Goal: Register for event/course

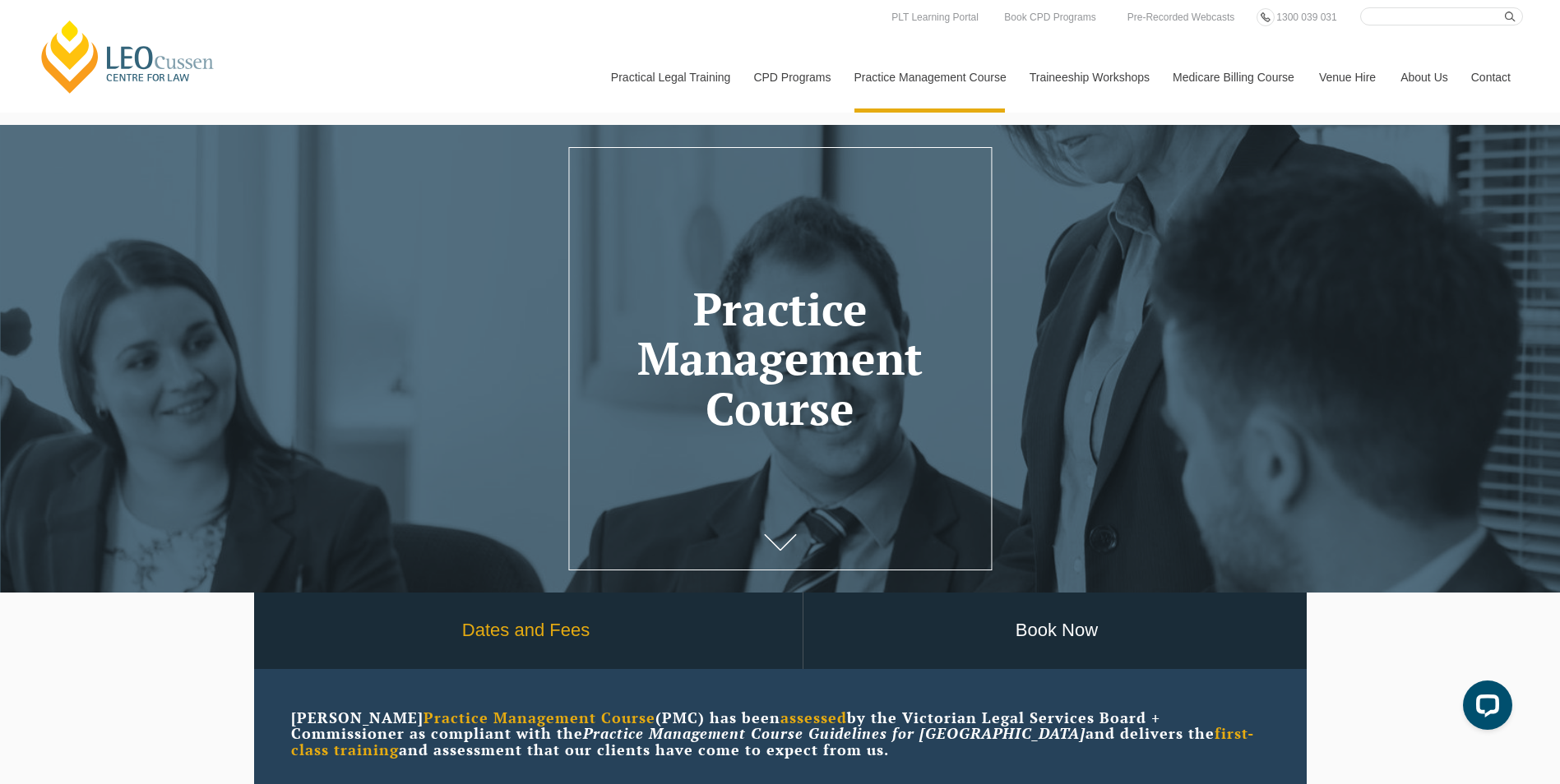
click at [566, 637] on link "Dates and Fees" at bounding box center [526, 630] width 553 height 77
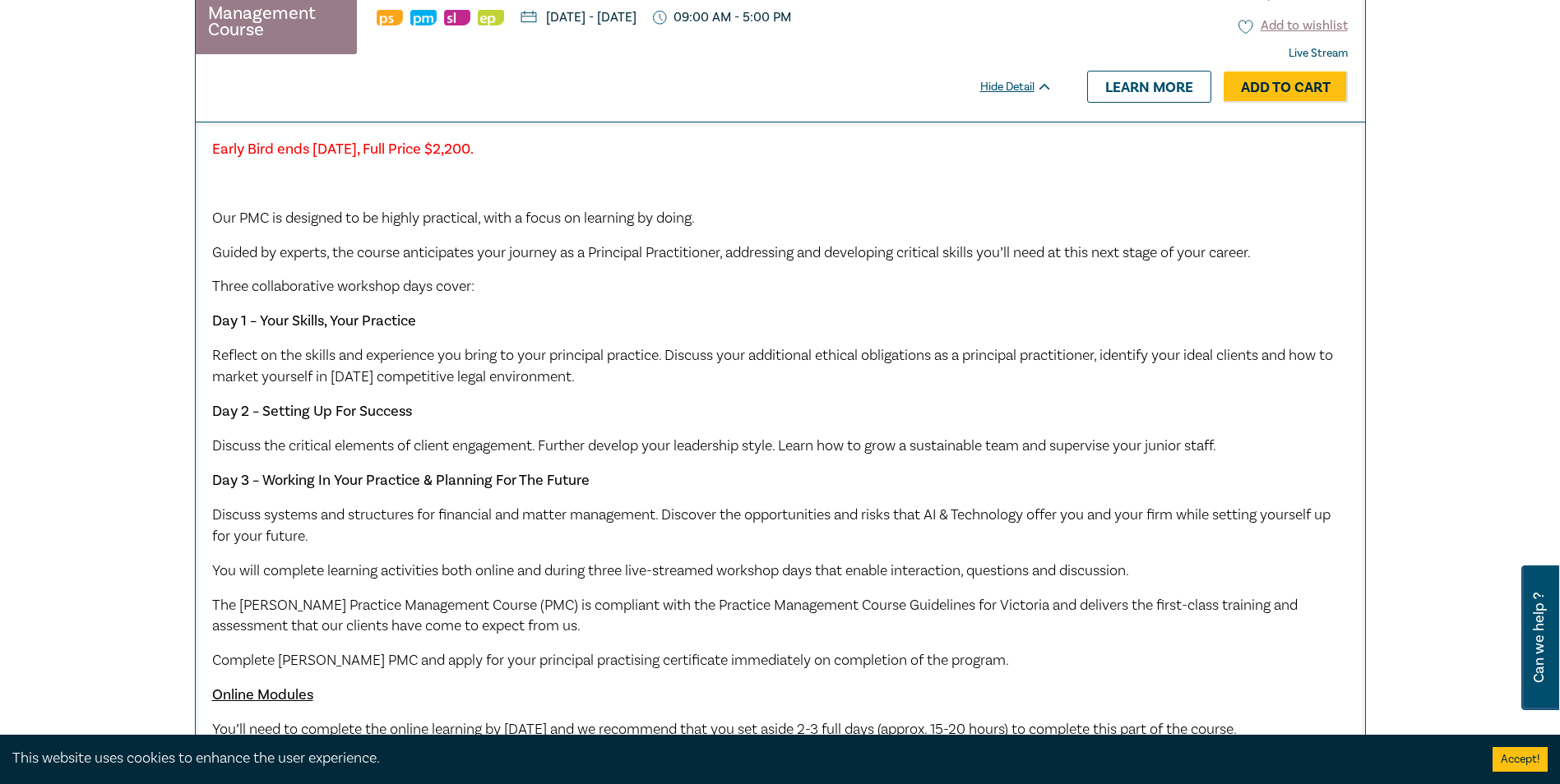
scroll to position [411, 0]
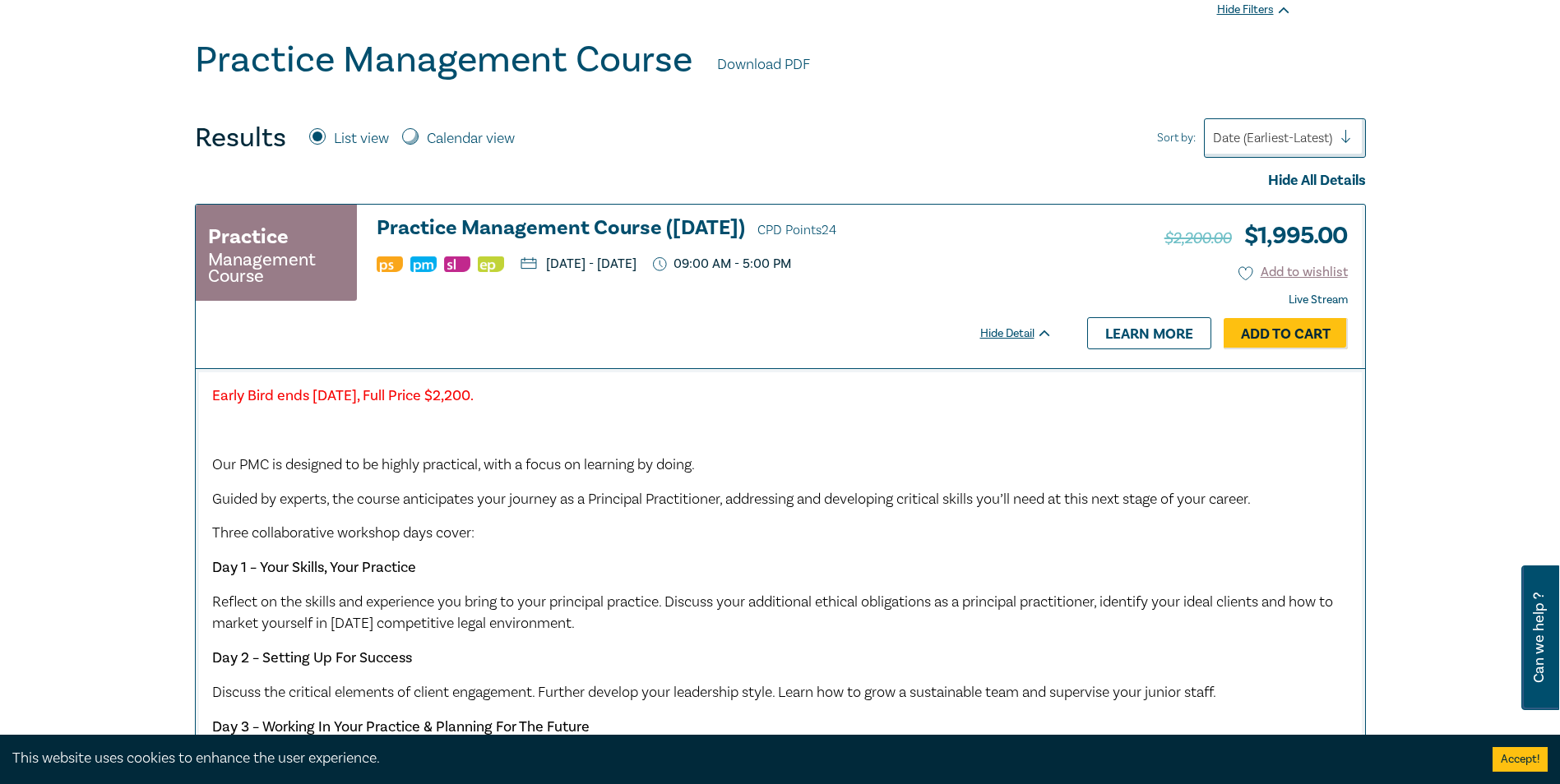
click at [637, 264] on p "Wednesday, 3 December 2025 - Friday, 5 December 2025" at bounding box center [578, 263] width 116 height 13
click at [637, 262] on p "Wednesday, 3 December 2025 - Friday, 5 December 2025" at bounding box center [578, 263] width 116 height 13
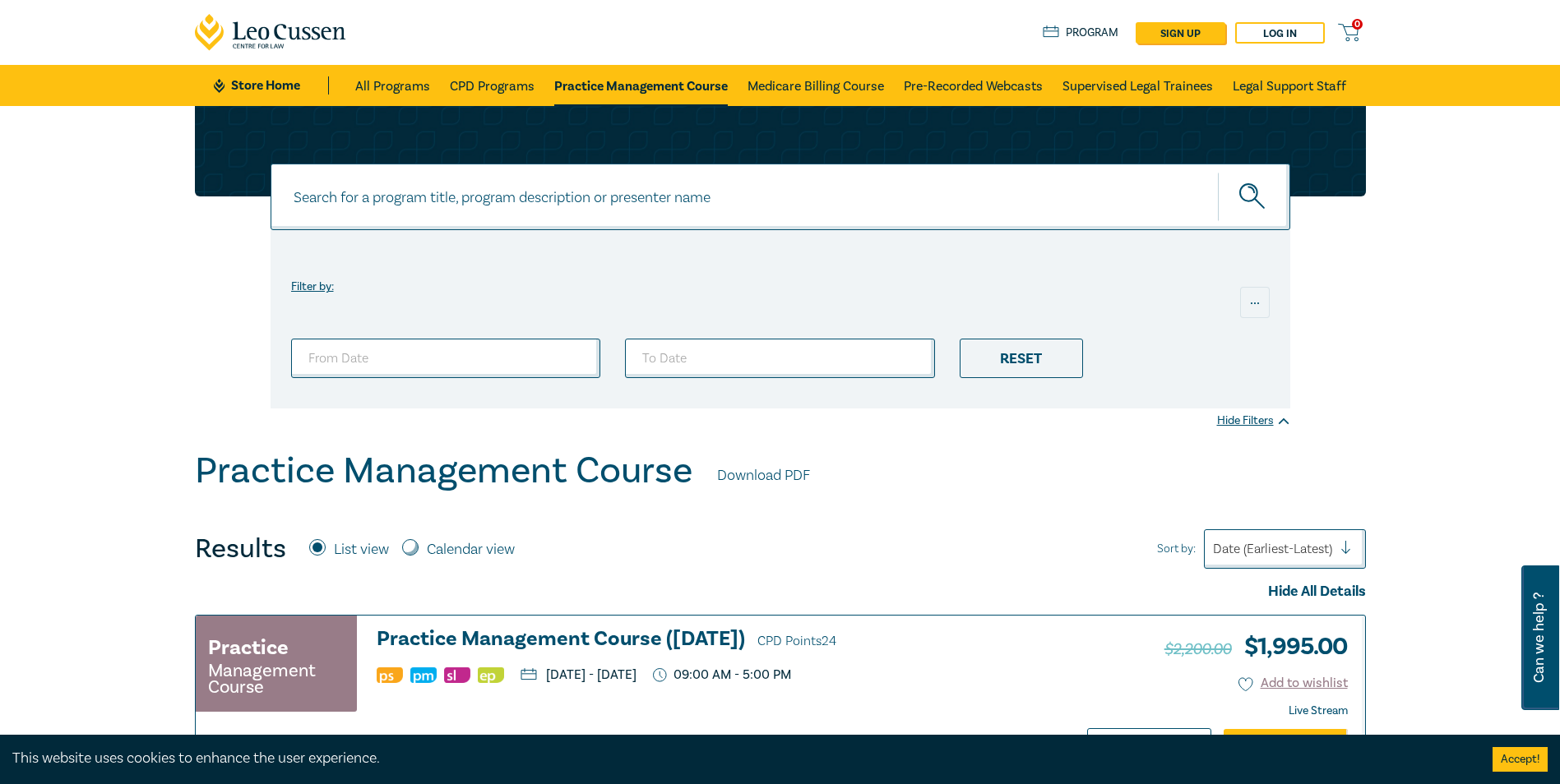
scroll to position [246, 0]
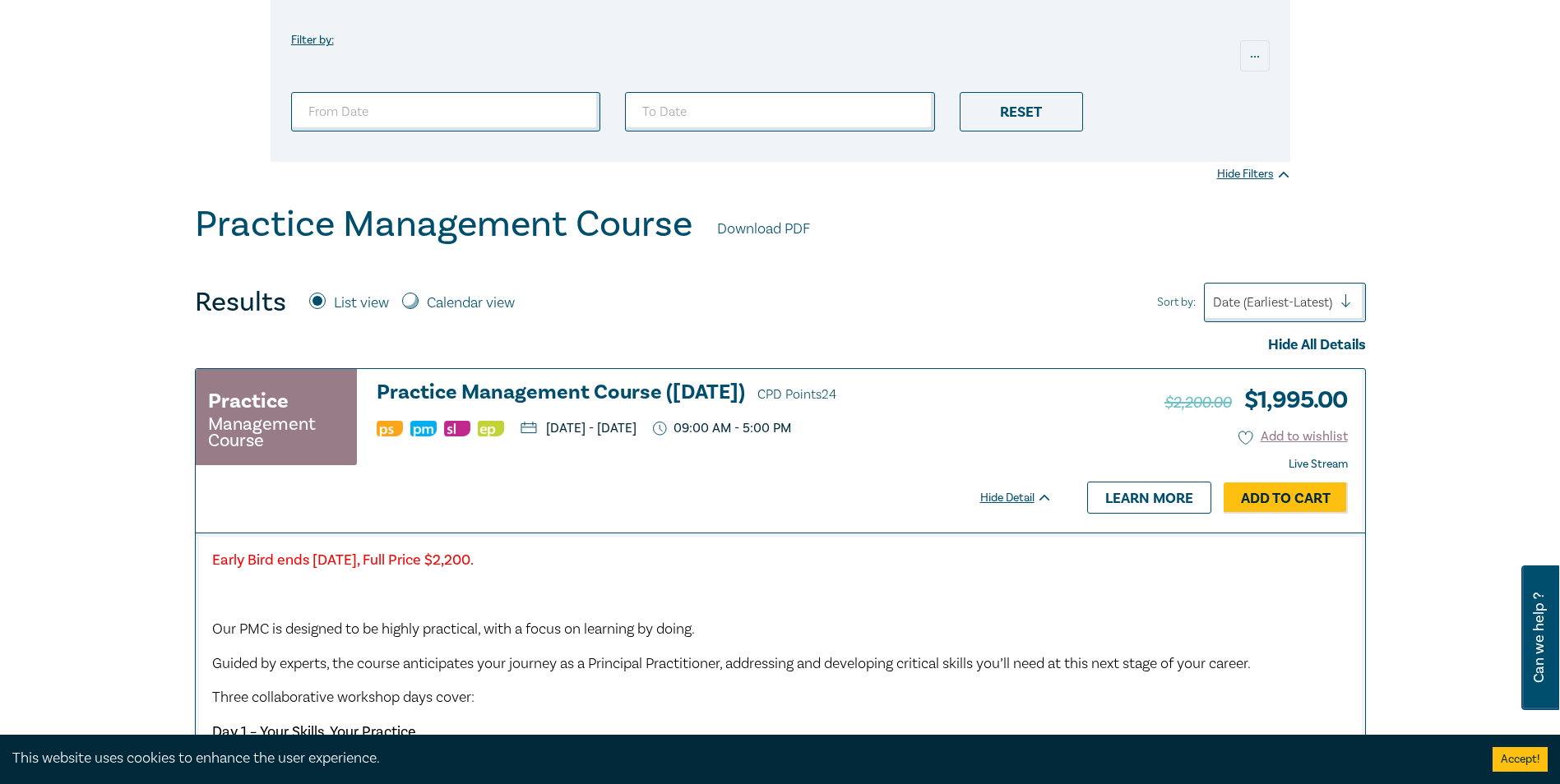
drag, startPoint x: 625, startPoint y: 430, endPoint x: 848, endPoint y: 443, distance: 223.4
click at [848, 443] on div "Practice Management Course Practice Management Course (December 2025) CPD Point…" at bounding box center [623, 424] width 857 height 86
click at [629, 436] on ul "Wednesday, 3 December 2025 - Friday, 5 December 2025 09:00 AM - 5:00 PM" at bounding box center [715, 428] width 676 height 17
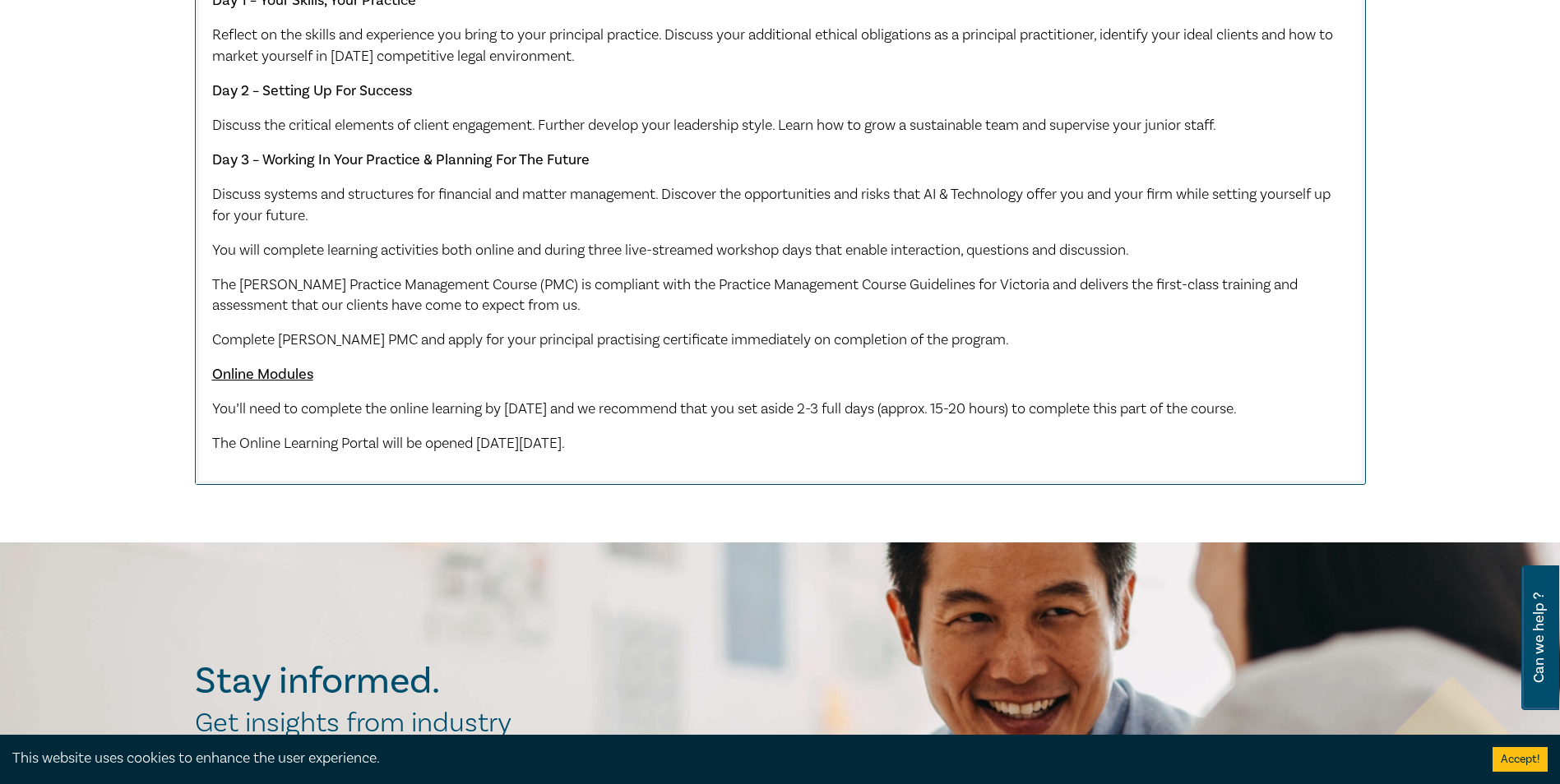
scroll to position [986, 0]
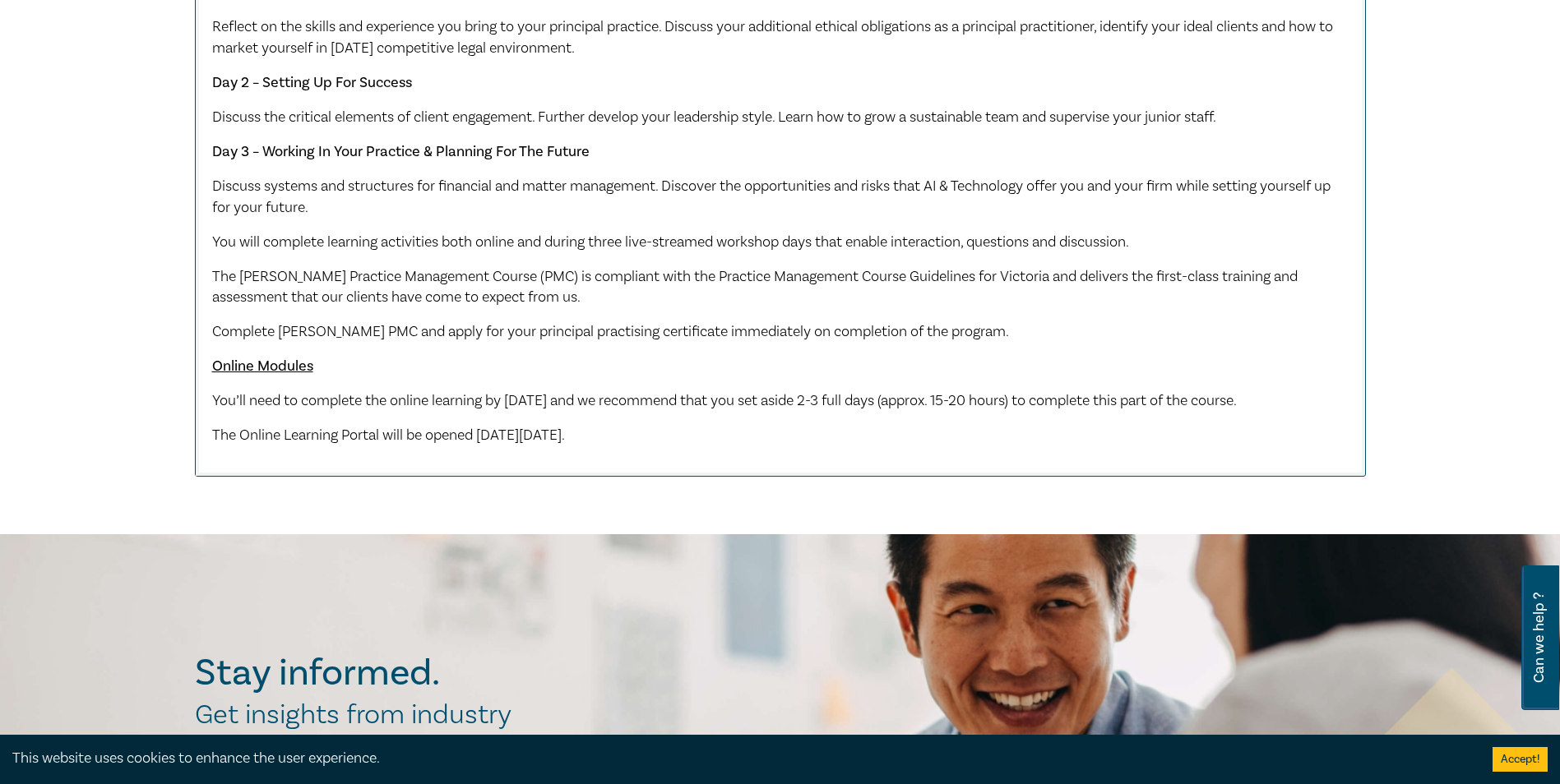
drag, startPoint x: 445, startPoint y: 408, endPoint x: 1070, endPoint y: 418, distance: 625.1
click at [1070, 412] on p "You’ll need to complete the online learning by Monday 1 December 2025 and we re…" at bounding box center [780, 401] width 1137 height 21
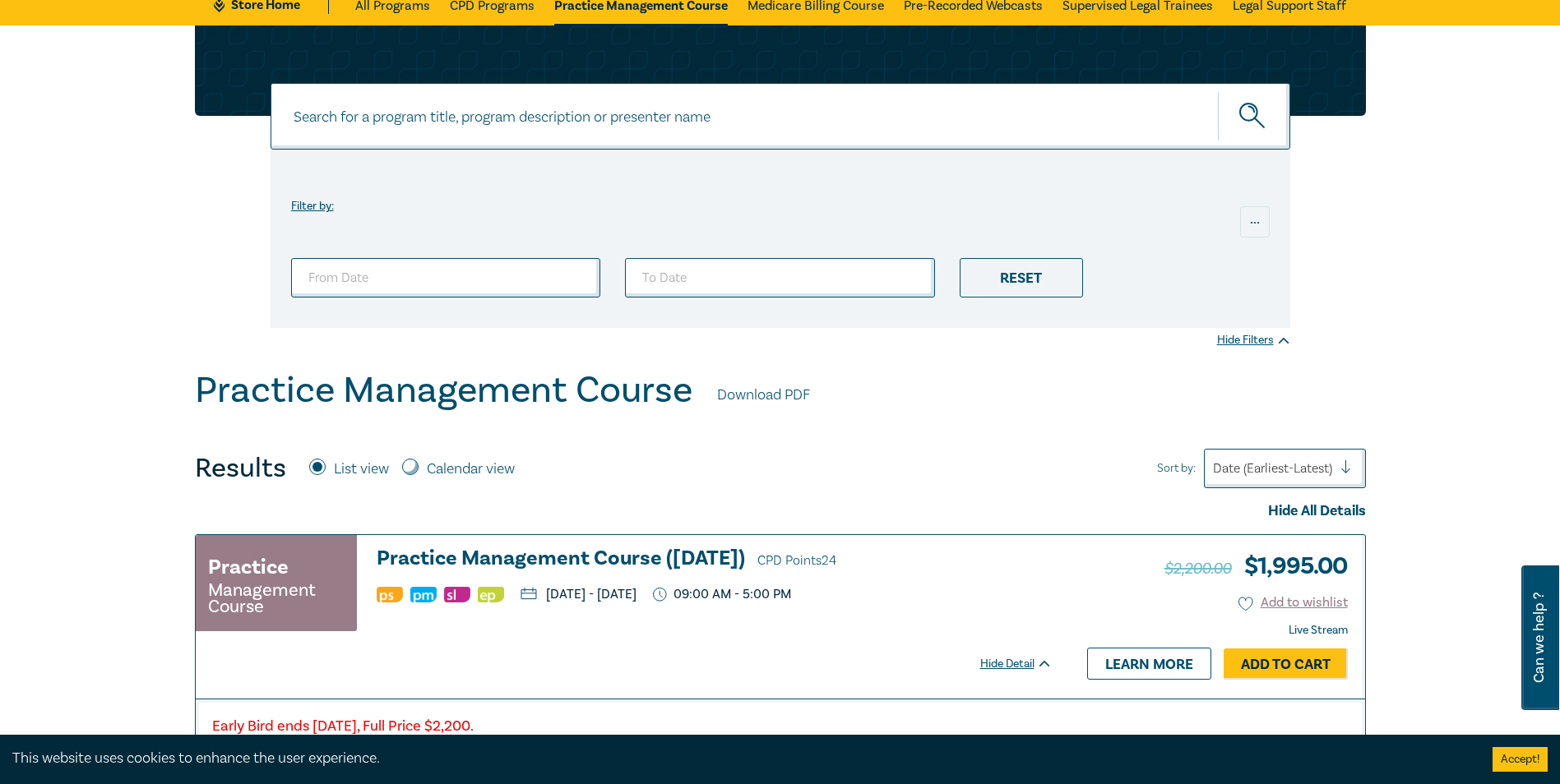
scroll to position [0, 0]
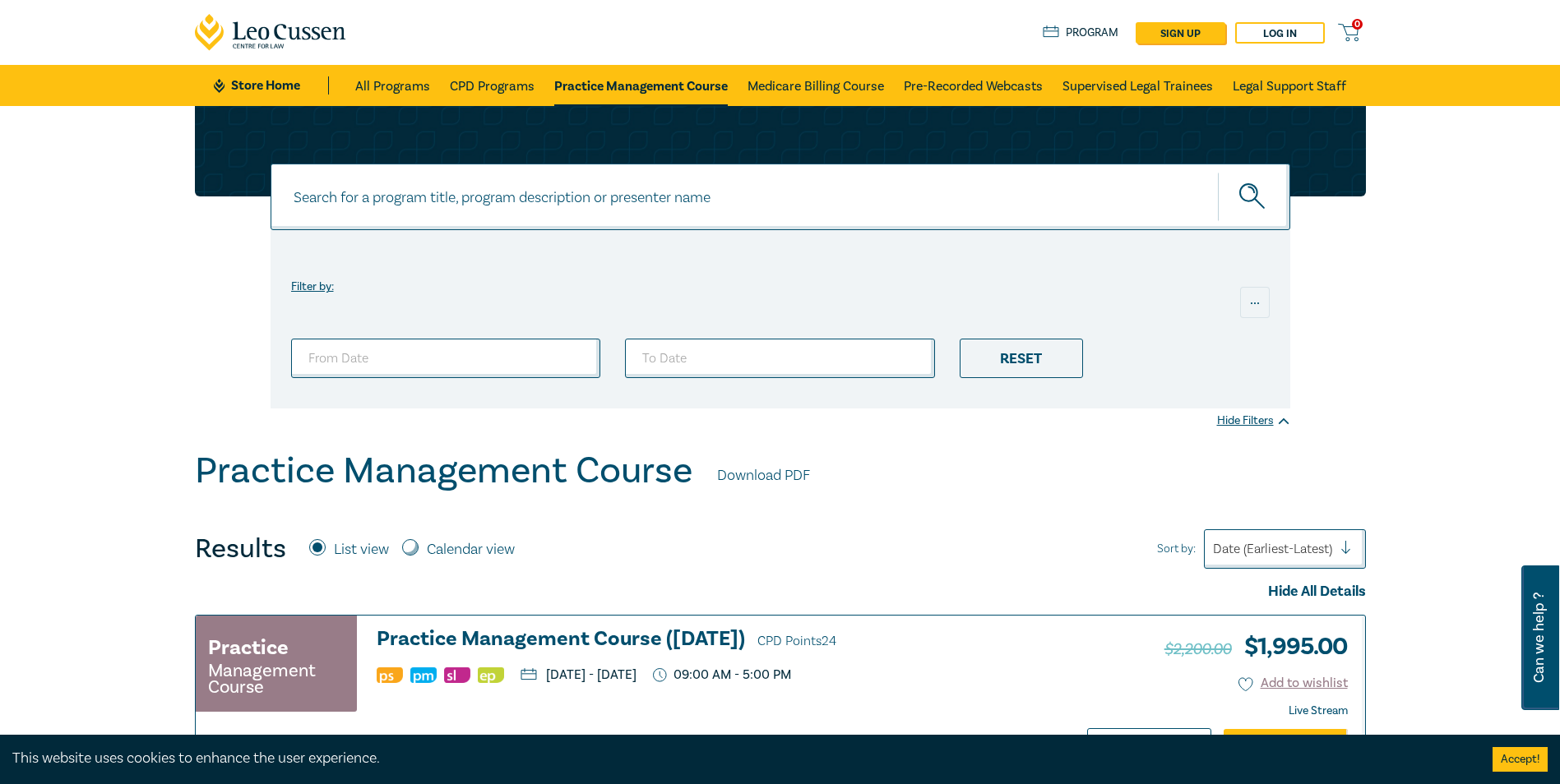
click at [11, 252] on div "Filter by: ... Reset Hide Filters" at bounding box center [780, 277] width 1560 height 343
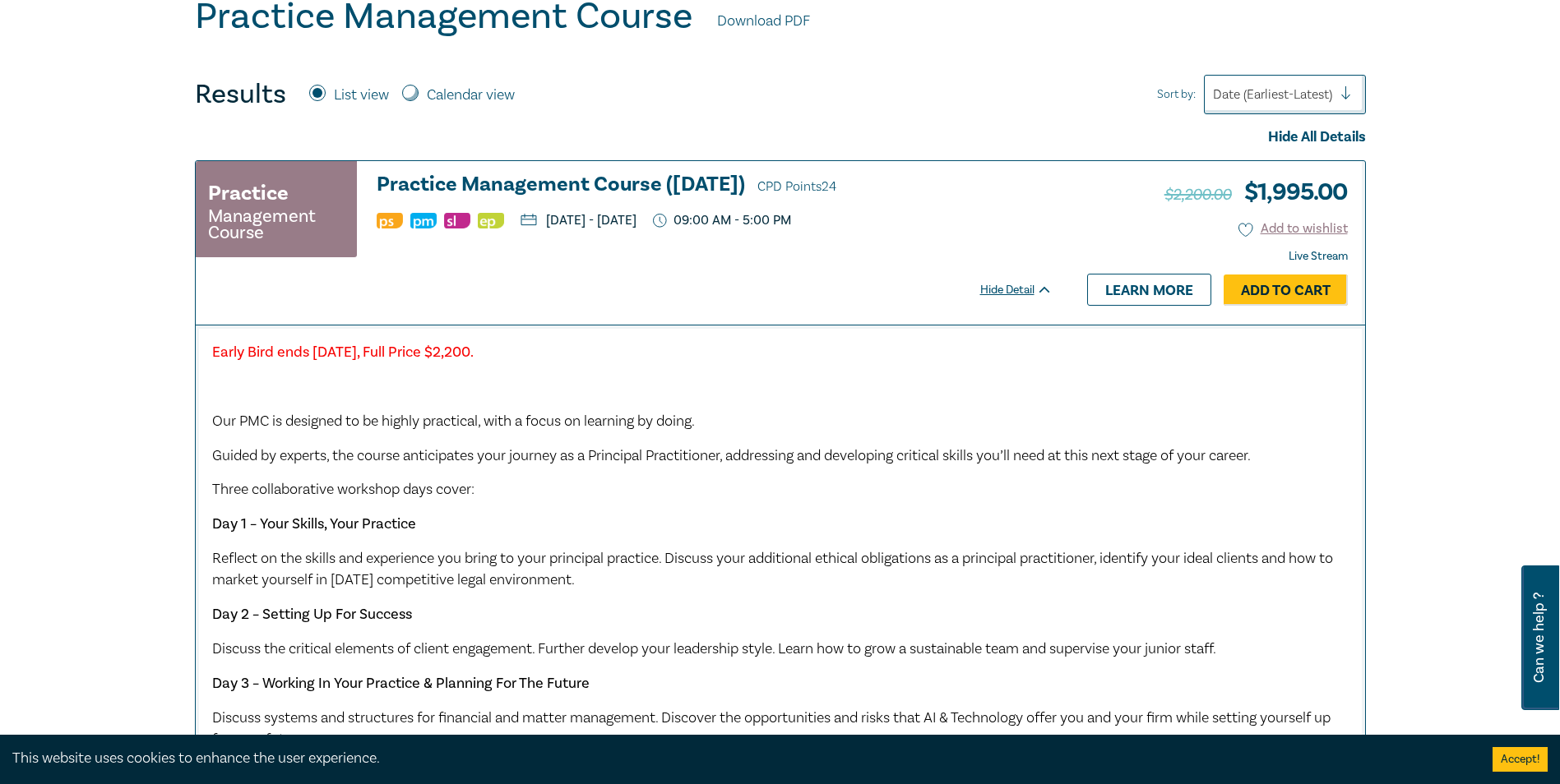
scroll to position [493, 0]
